Goal: Find specific page/section: Find specific page/section

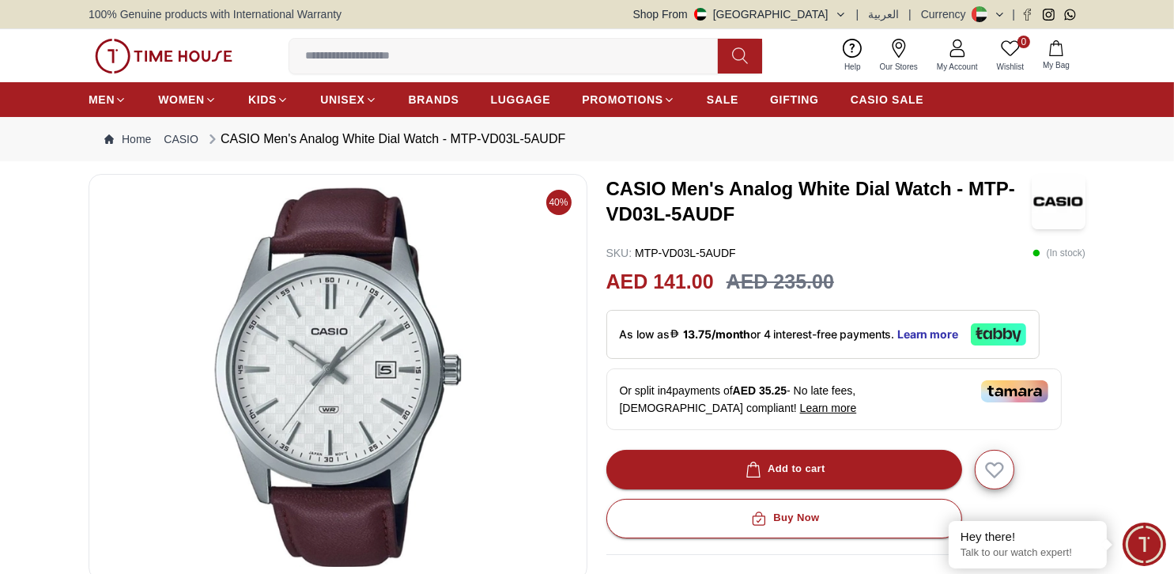
click at [981, 330] on icon at bounding box center [978, 331] width 6 height 2
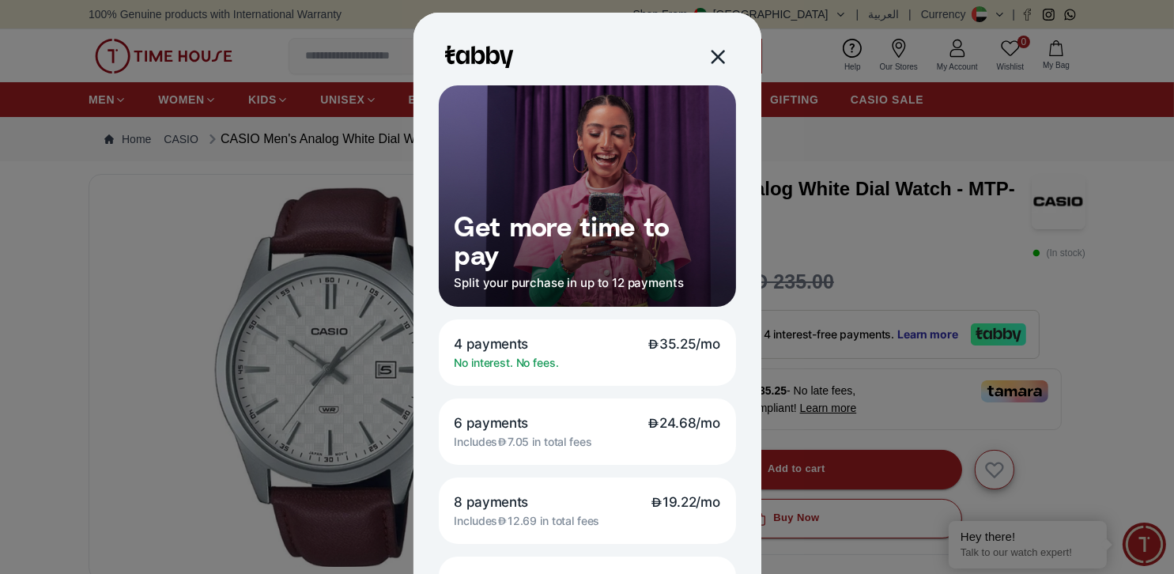
click at [715, 56] on div at bounding box center [716, 56] width 18 height 18
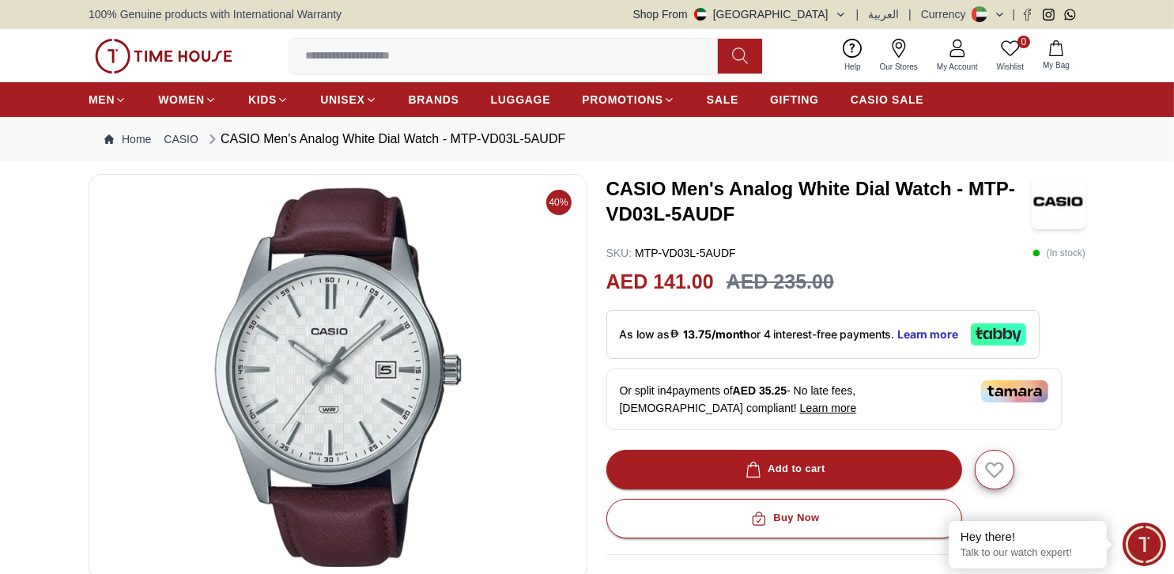
click at [919, 57] on link "Our Stores" at bounding box center [898, 56] width 57 height 40
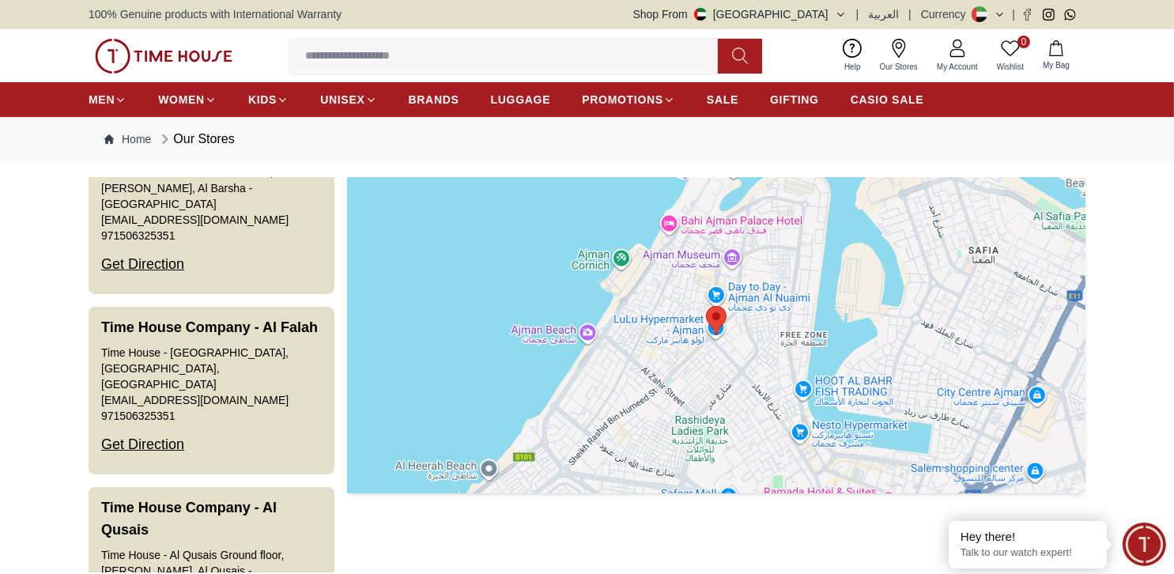
scroll to position [474, 0]
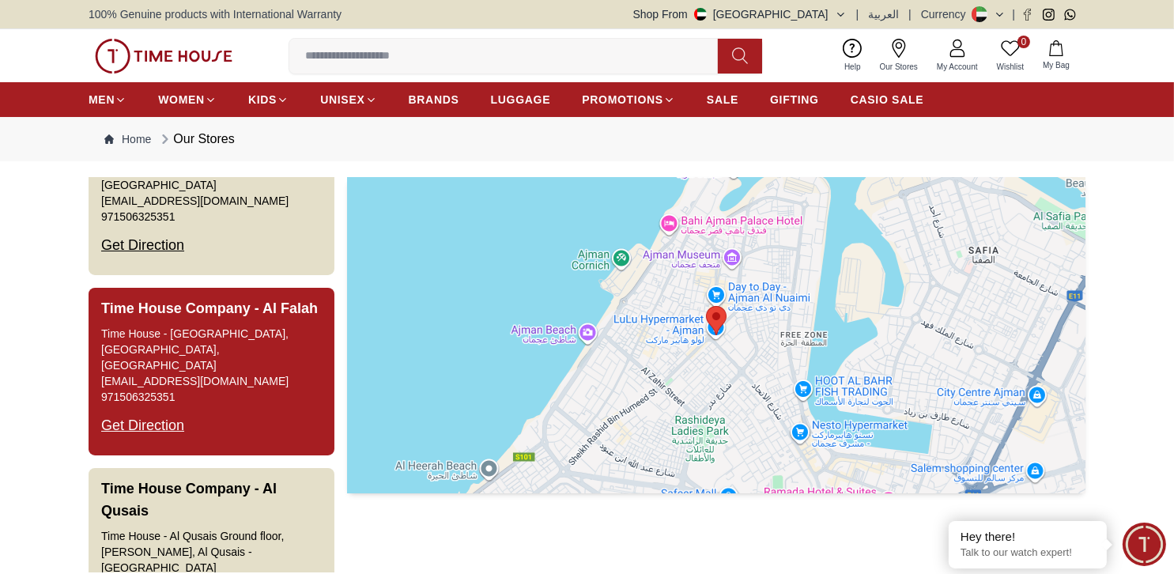
click at [257, 368] on button "Time House Company - [GEOGRAPHIC_DATA] - [GEOGRAPHIC_DATA], [GEOGRAPHIC_DATA] […" at bounding box center [212, 372] width 246 height 168
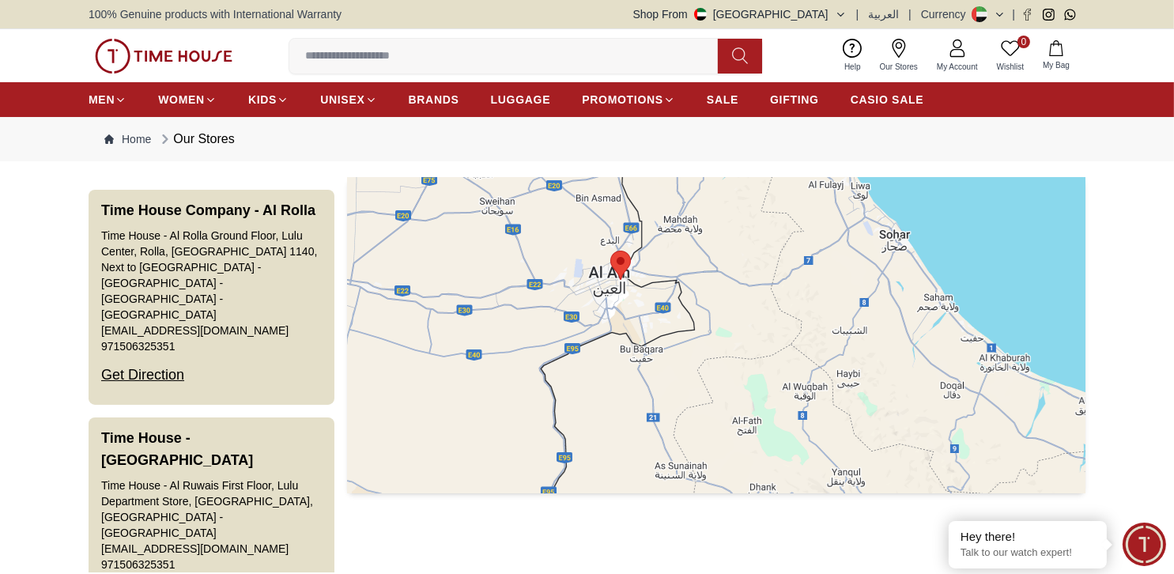
scroll to position [1186, 0]
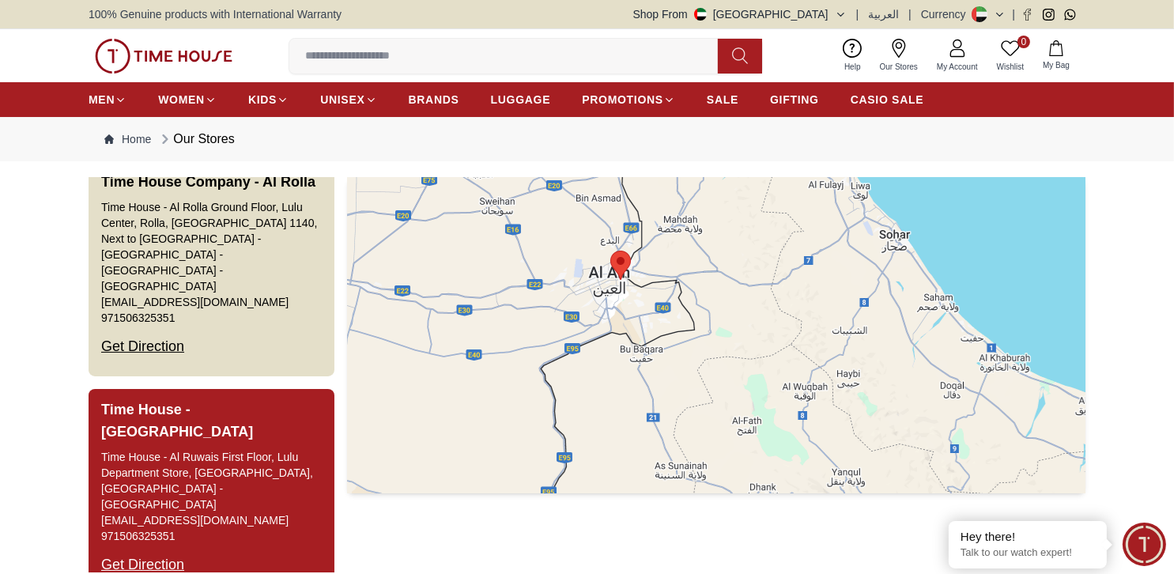
click at [243, 449] on div "Time House - Al Ruwais First Floor, Lulu Department Store, [GEOGRAPHIC_DATA], […" at bounding box center [211, 480] width 221 height 63
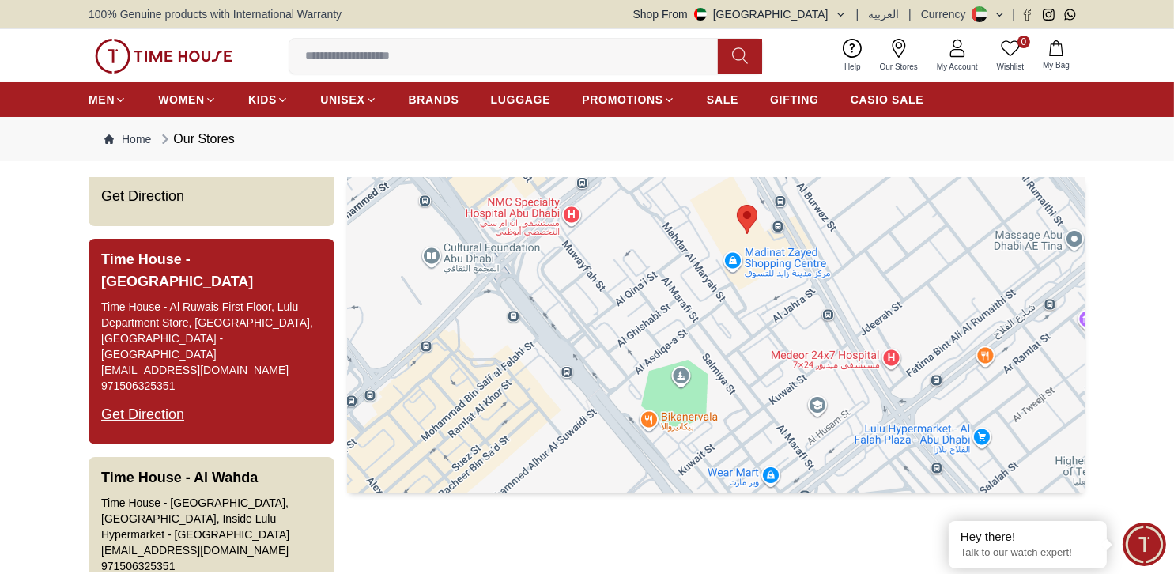
scroll to position [1344, 0]
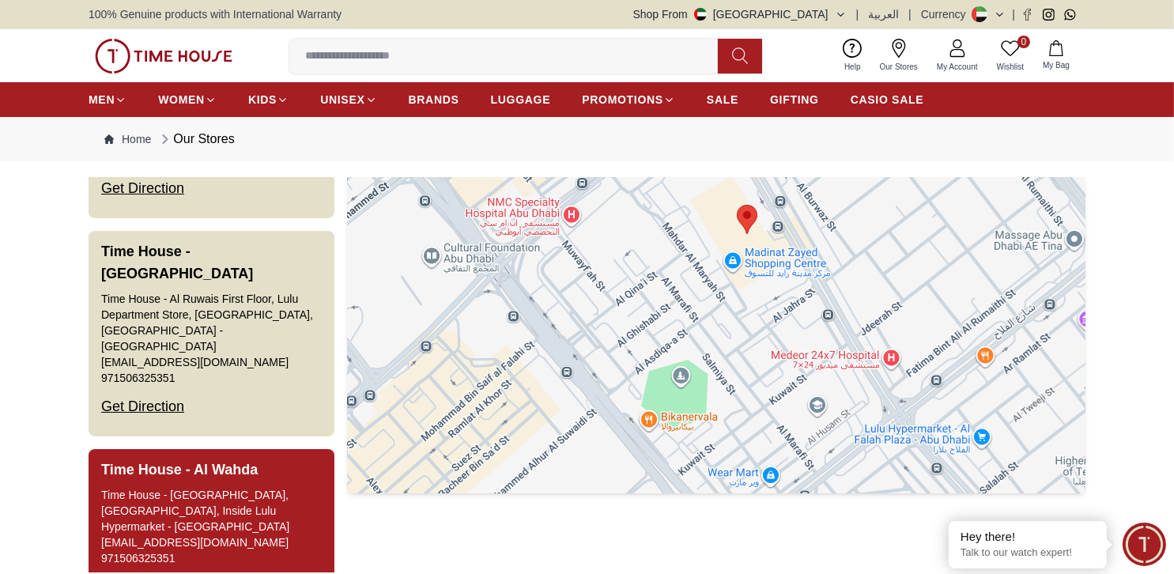
click at [254, 458] on h3 "Time House - Al Wahda" at bounding box center [179, 469] width 157 height 22
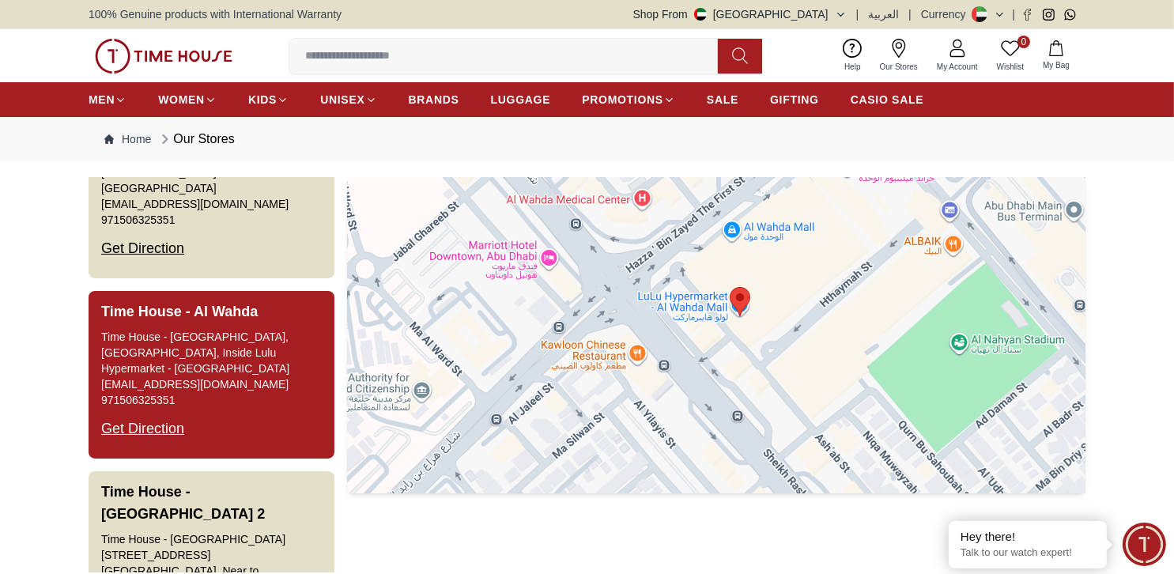
scroll to position [1581, 0]
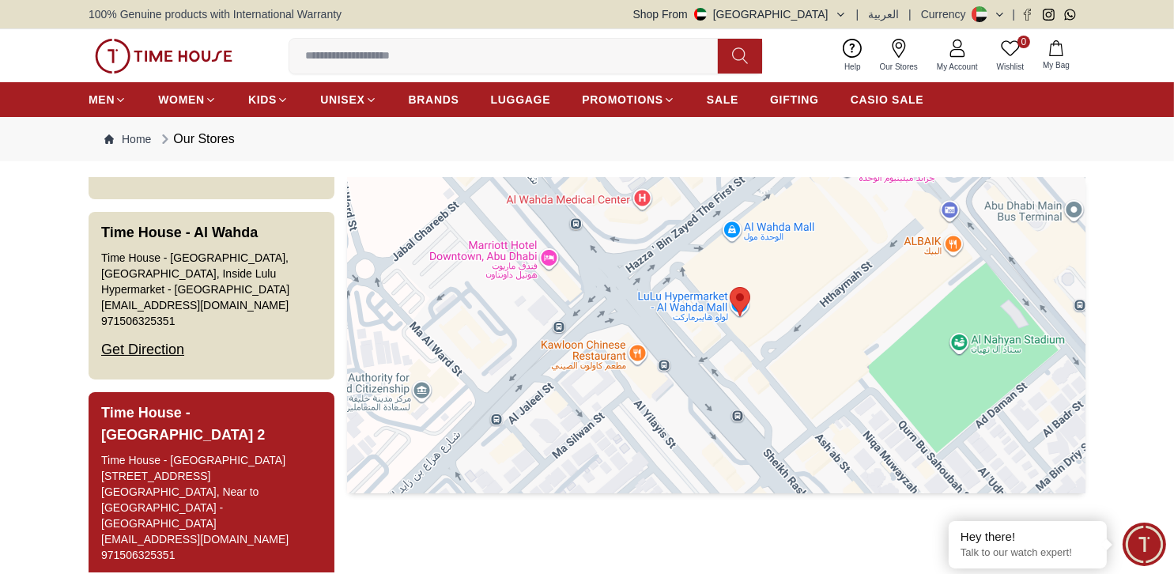
click at [281, 417] on button "Time House - [GEOGRAPHIC_DATA] 2 [GEOGRAPHIC_DATA] - [GEOGRAPHIC_DATA] [STREET_…" at bounding box center [212, 502] width 246 height 221
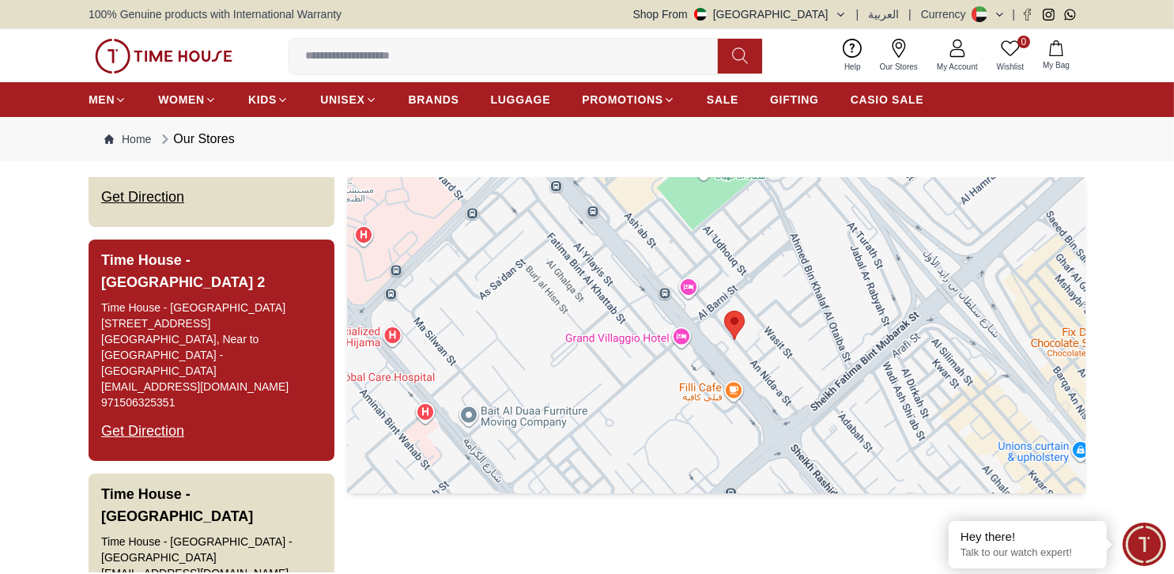
scroll to position [1739, 0]
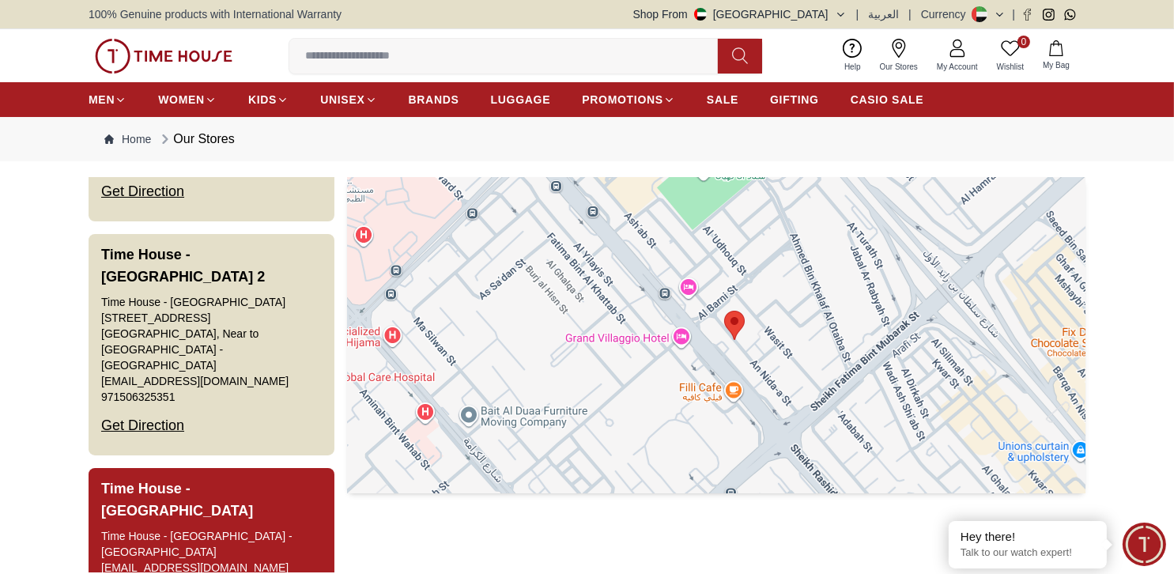
click at [217, 560] on link "[EMAIL_ADDRESS][DOMAIN_NAME]" at bounding box center [194, 568] width 187 height 16
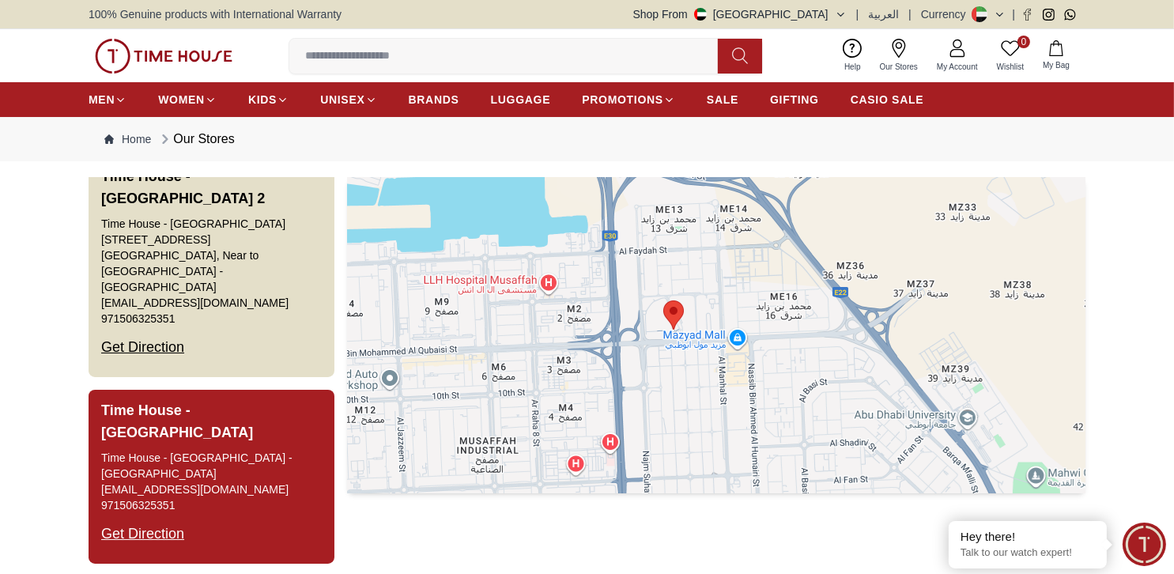
scroll to position [1818, 0]
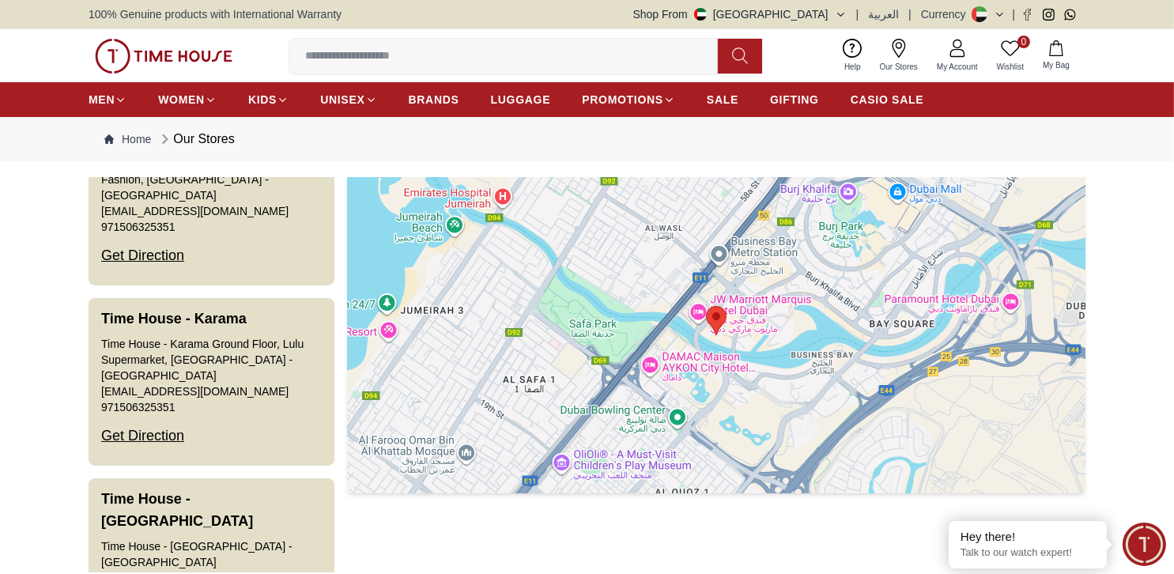
scroll to position [3004, 0]
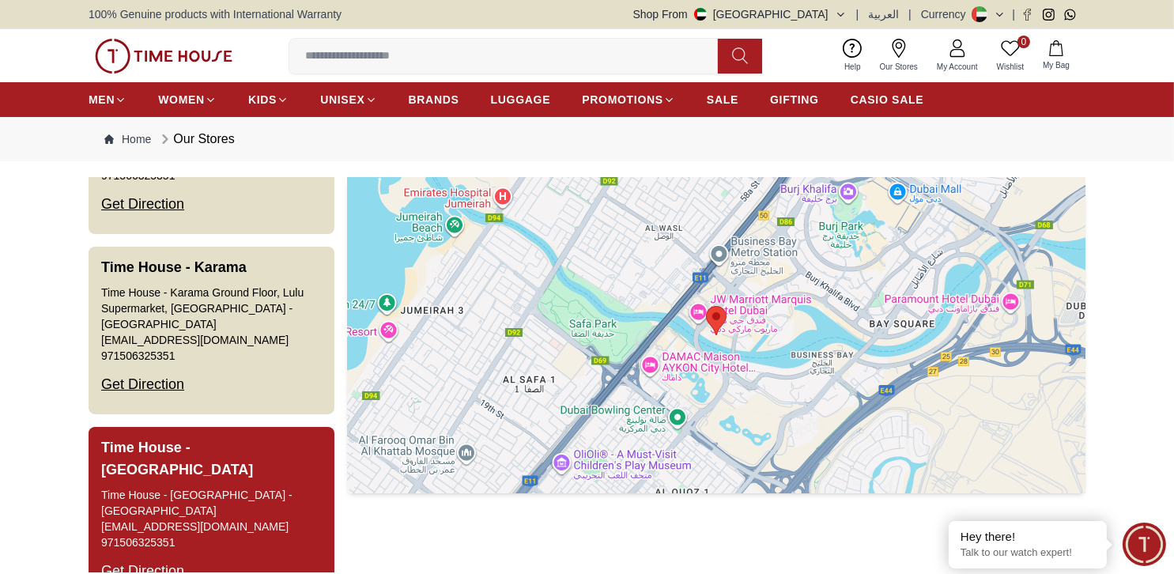
click at [160, 487] on div "Time House - [GEOGRAPHIC_DATA] - [GEOGRAPHIC_DATA]" at bounding box center [211, 503] width 221 height 32
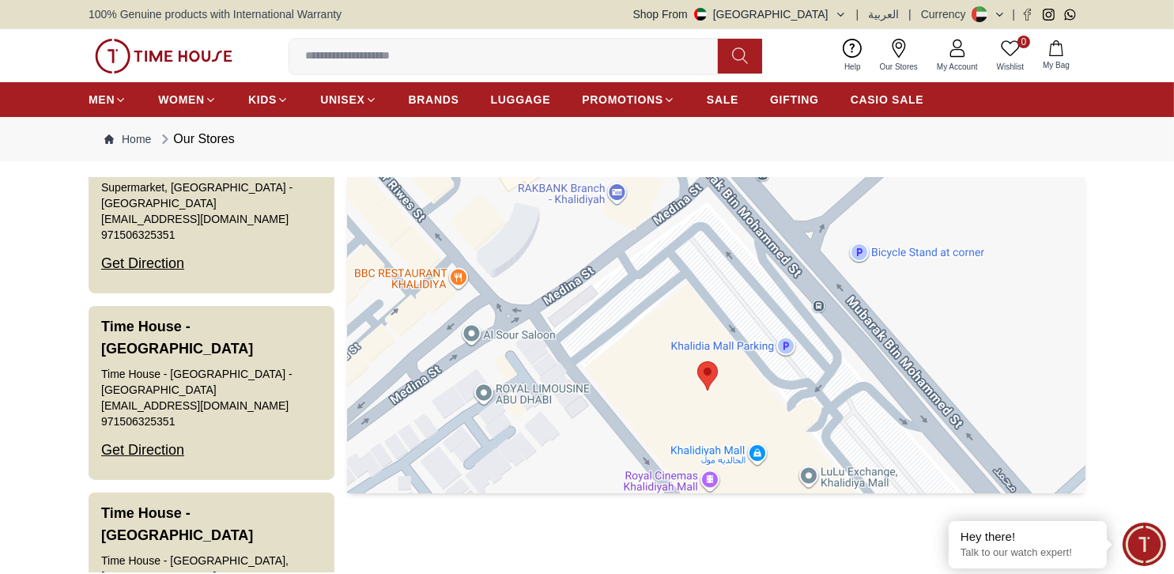
scroll to position [3162, 0]
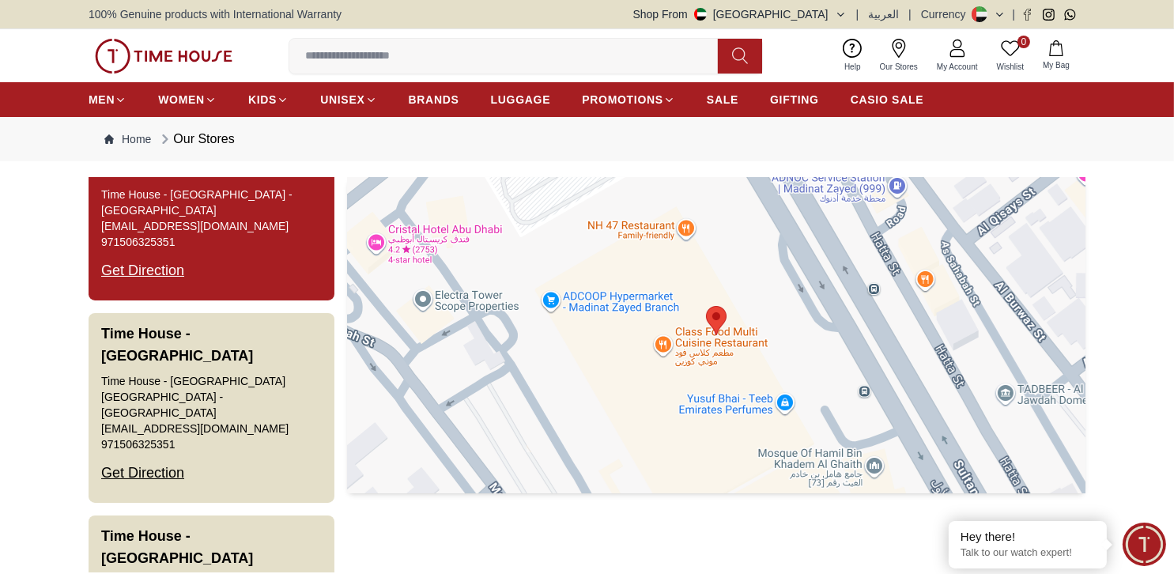
scroll to position [3715, 0]
